Goal: Task Accomplishment & Management: Manage account settings

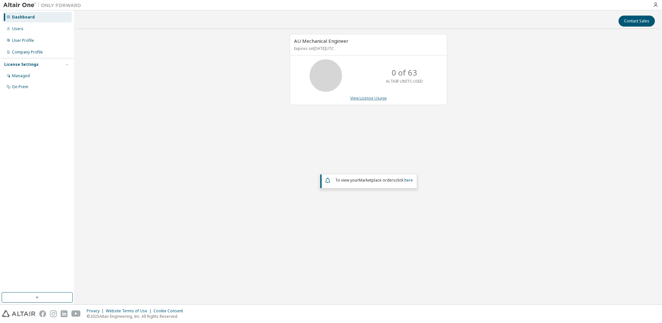
click at [365, 97] on link "View License Usage" at bounding box center [368, 98] width 37 height 6
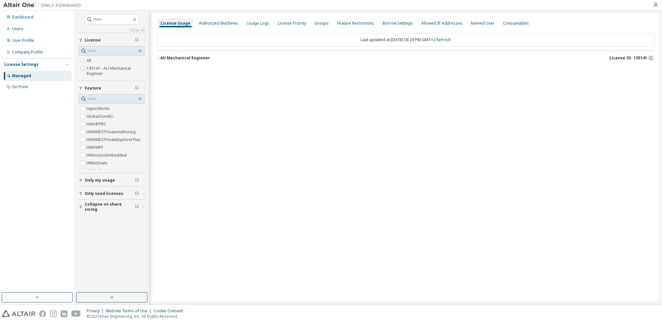
click at [167, 57] on div "AU Mechanical Engineer" at bounding box center [185, 58] width 50 height 5
